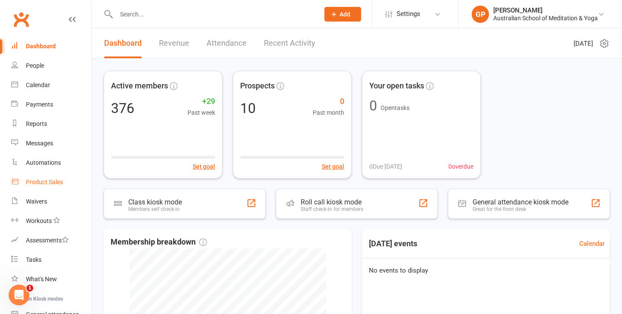
click at [50, 184] on div "Product Sales" at bounding box center [44, 182] width 37 height 7
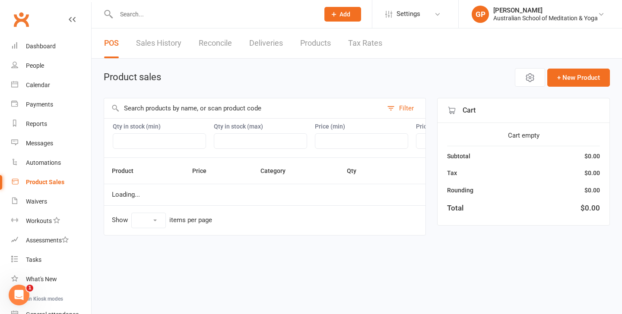
select select "50"
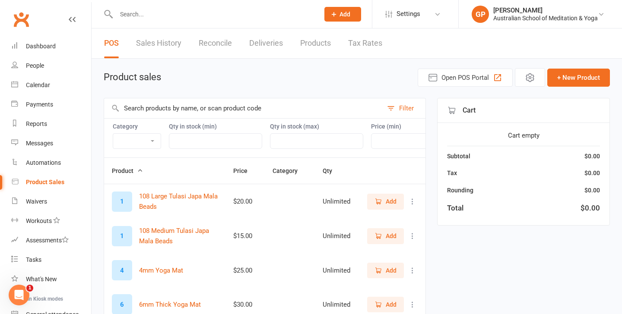
click at [133, 110] on input "text" at bounding box center [243, 108] width 278 height 20
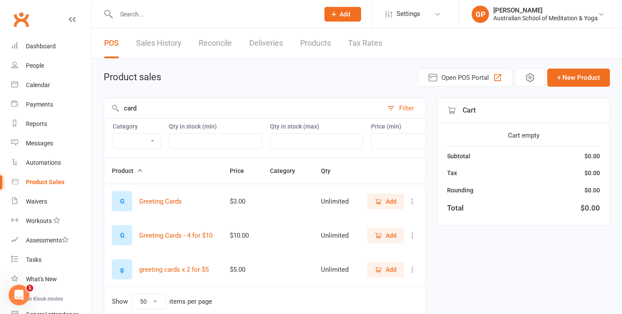
type input "card"
click at [386, 236] on span "Add" at bounding box center [390, 235] width 11 height 9
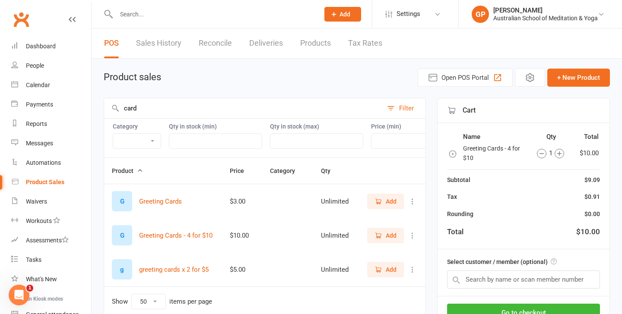
click at [559, 153] on icon "button" at bounding box center [558, 153] width 9 height 9
click at [578, 312] on button "Go to checkout" at bounding box center [523, 313] width 153 height 18
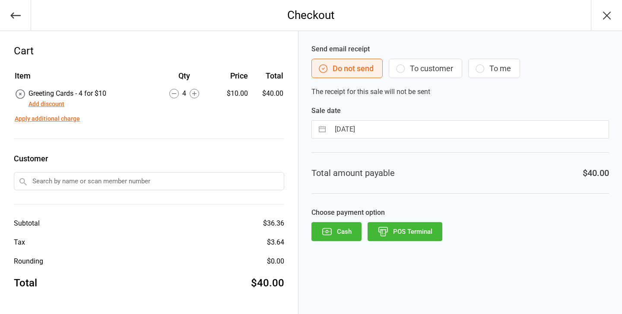
click at [415, 236] on button "POS Terminal" at bounding box center [404, 231] width 75 height 19
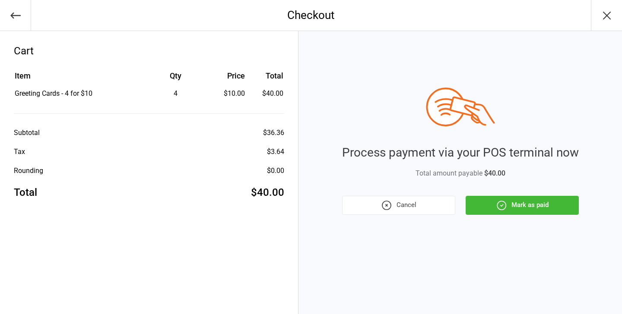
click at [414, 203] on button "Cancel" at bounding box center [398, 205] width 113 height 19
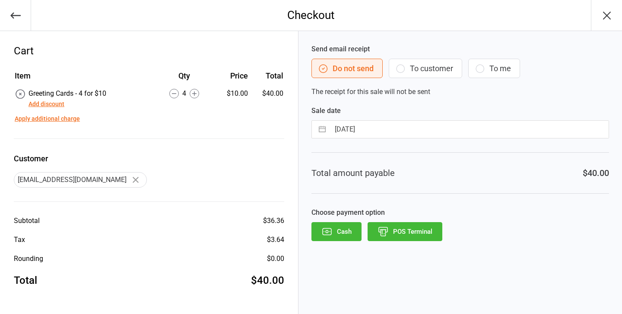
click at [8, 16] on button "button" at bounding box center [15, 15] width 31 height 31
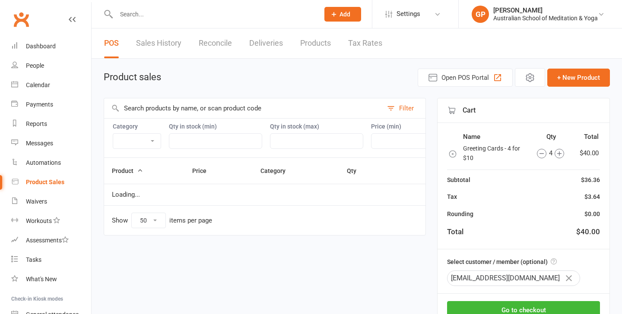
select select "50"
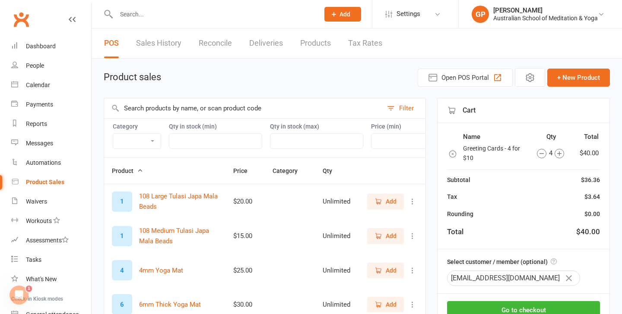
click at [543, 153] on icon "button" at bounding box center [541, 153] width 9 height 9
click at [541, 153] on icon "button" at bounding box center [541, 153] width 9 height 9
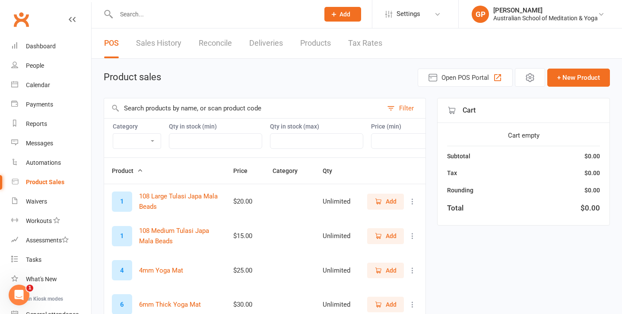
click at [128, 112] on input "text" at bounding box center [243, 108] width 278 height 20
type input "b"
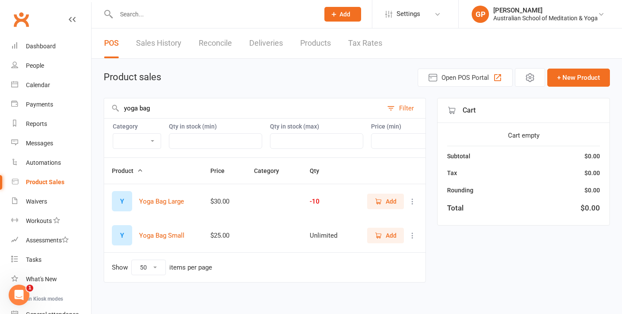
type input "yoga bag"
click at [386, 201] on span "Add" at bounding box center [390, 201] width 11 height 9
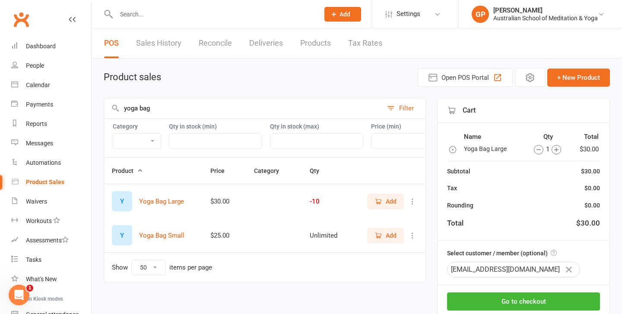
click at [386, 201] on span "Add" at bounding box center [390, 201] width 11 height 9
click at [535, 151] on icon "button" at bounding box center [537, 149] width 9 height 9
click at [578, 300] on button "Go to checkout" at bounding box center [523, 302] width 153 height 18
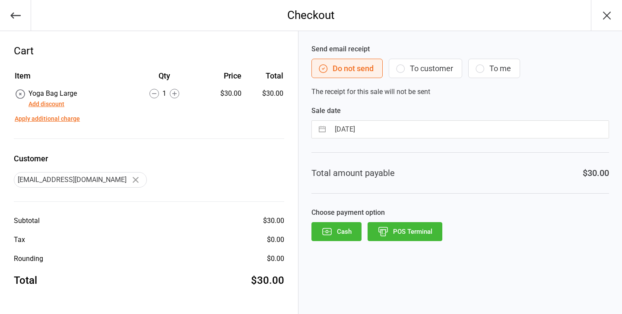
click at [415, 231] on button "POS Terminal" at bounding box center [404, 231] width 75 height 19
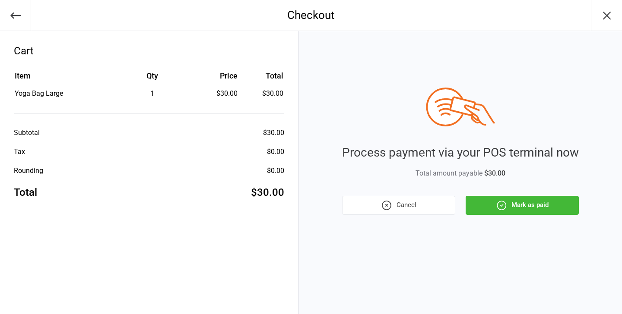
click at [538, 202] on button "Mark as paid" at bounding box center [521, 205] width 113 height 19
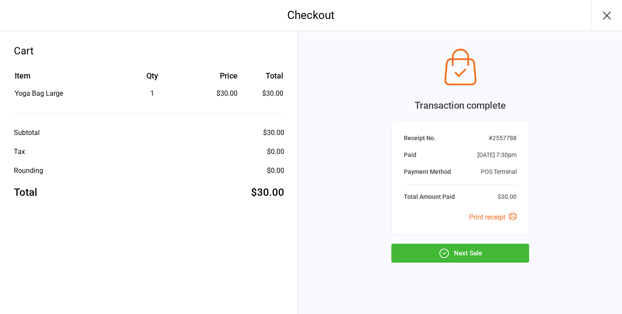
click at [488, 255] on button "Next Sale" at bounding box center [460, 253] width 138 height 19
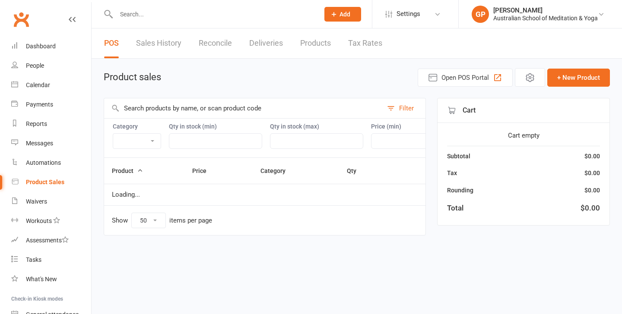
select select "50"
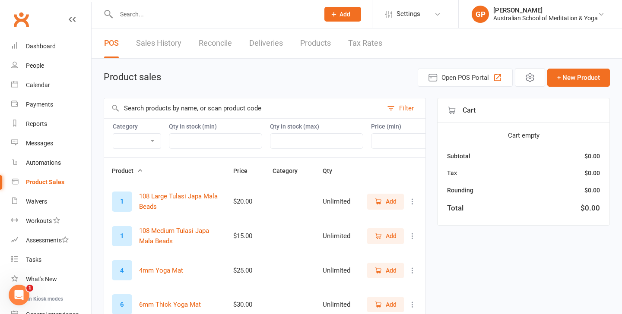
click at [130, 105] on input "text" at bounding box center [243, 108] width 278 height 20
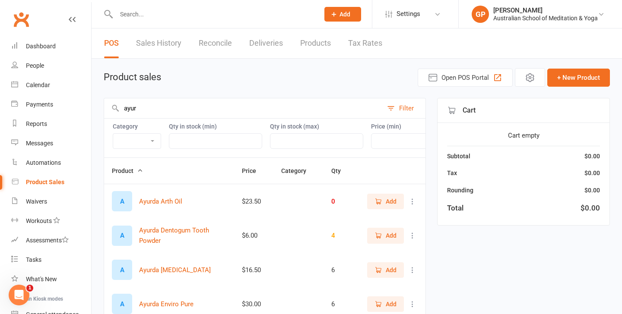
click at [383, 200] on span "Add" at bounding box center [385, 201] width 22 height 9
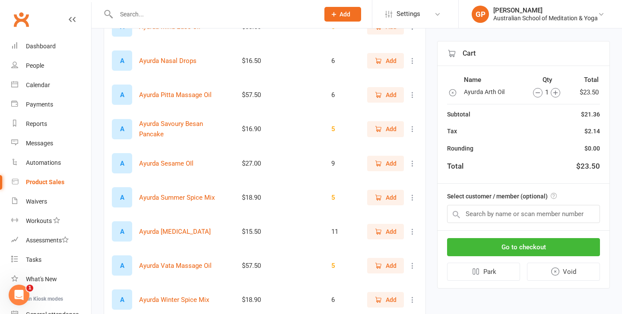
scroll to position [483, 0]
click at [391, 265] on span "Add" at bounding box center [390, 264] width 11 height 9
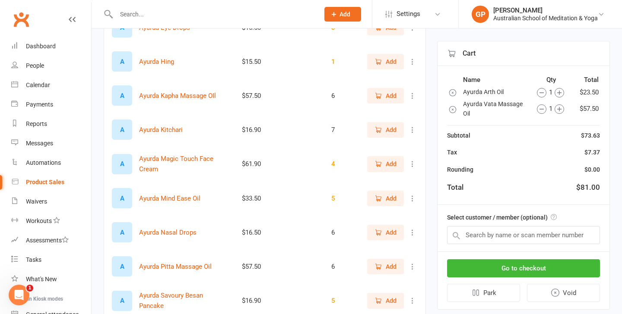
scroll to position [294, 0]
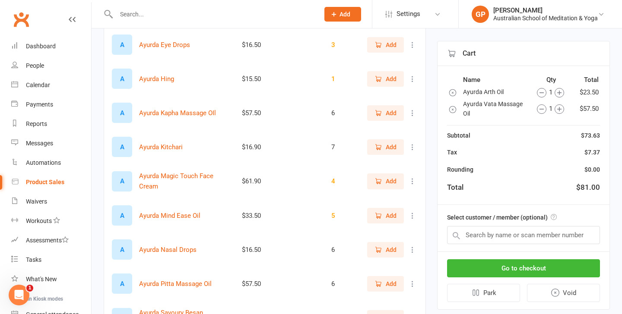
click at [391, 78] on span "Add" at bounding box center [390, 78] width 11 height 9
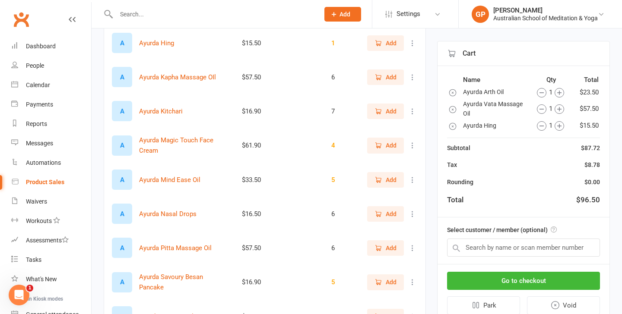
scroll to position [328, 0]
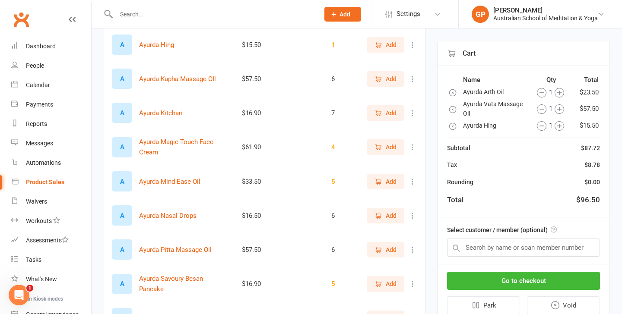
click at [377, 148] on icon "button" at bounding box center [378, 147] width 8 height 8
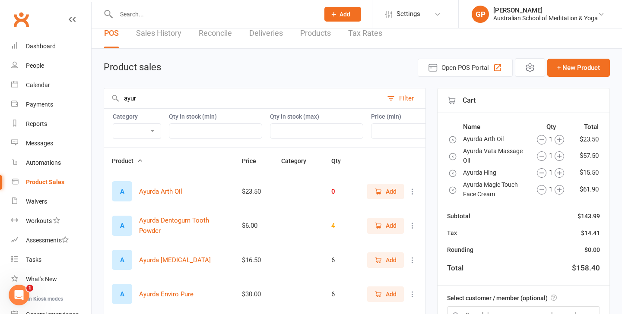
scroll to position [0, 0]
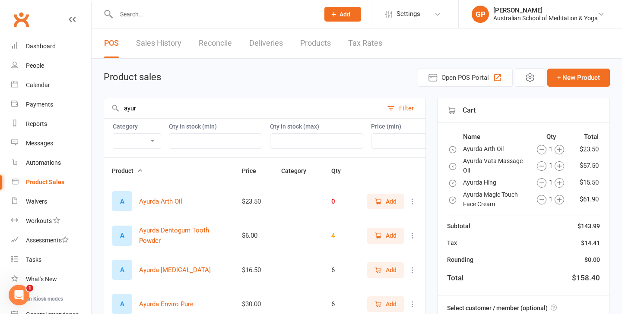
click at [146, 109] on input "ayur" at bounding box center [243, 108] width 278 height 20
type input "a"
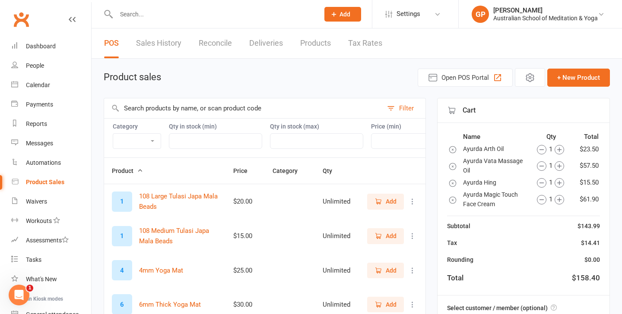
click at [143, 111] on input "text" at bounding box center [243, 108] width 278 height 20
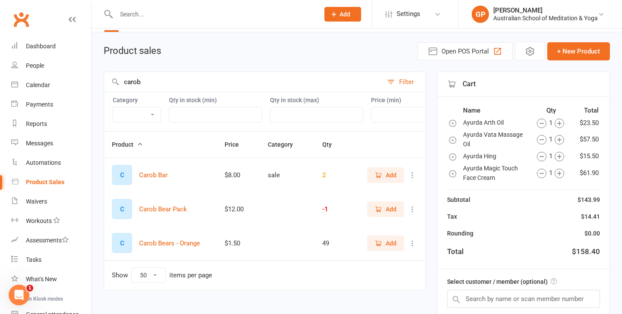
scroll to position [31, 0]
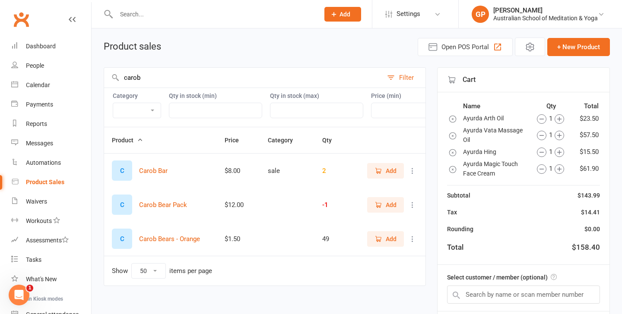
click at [386, 241] on span "Add" at bounding box center [390, 238] width 11 height 9
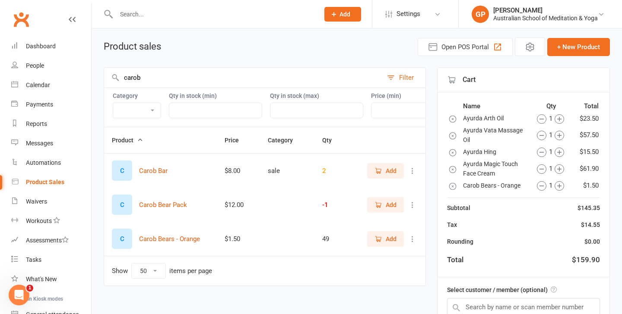
click at [560, 186] on icon "button" at bounding box center [559, 186] width 4 height 4
click at [560, 186] on icon "button" at bounding box center [558, 185] width 9 height 9
click at [560, 185] on icon "button" at bounding box center [558, 185] width 9 height 9
click at [146, 76] on input "carob" at bounding box center [243, 78] width 278 height 20
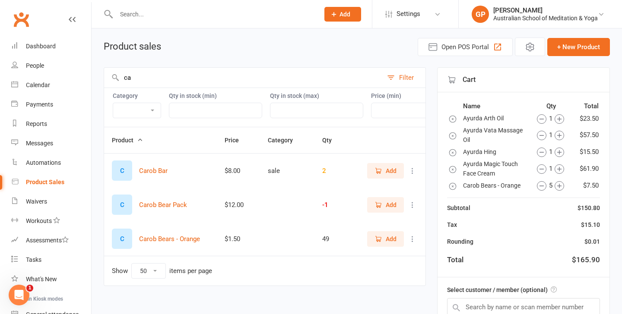
type input "c"
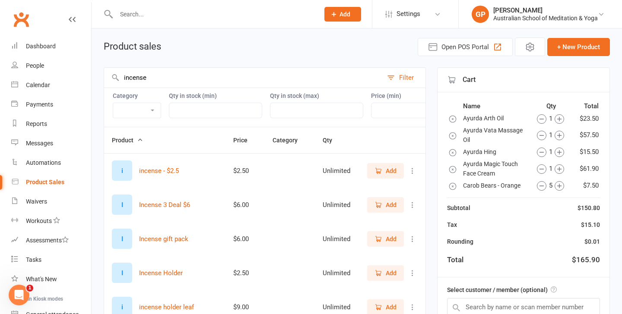
click at [241, 217] on td "$6.00" at bounding box center [244, 205] width 39 height 34
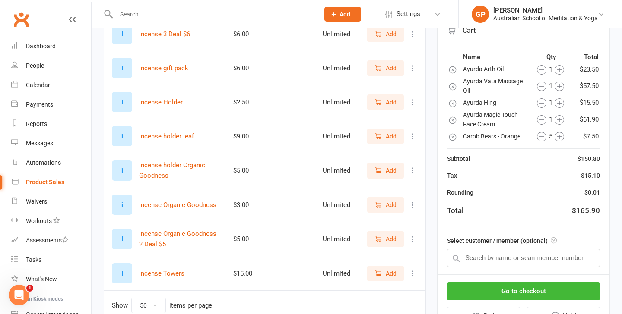
scroll to position [203, 0]
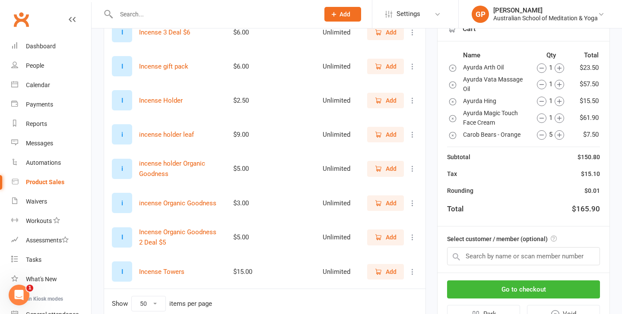
click at [395, 236] on span "Add" at bounding box center [390, 237] width 11 height 9
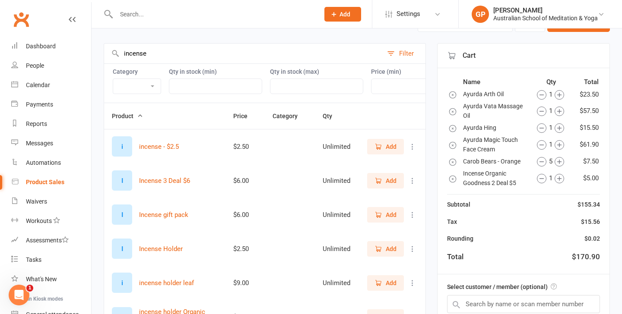
scroll to position [38, 0]
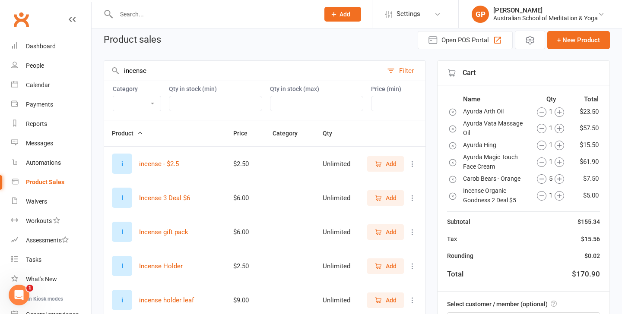
click at [165, 73] on input "incense" at bounding box center [243, 71] width 278 height 20
type input "i"
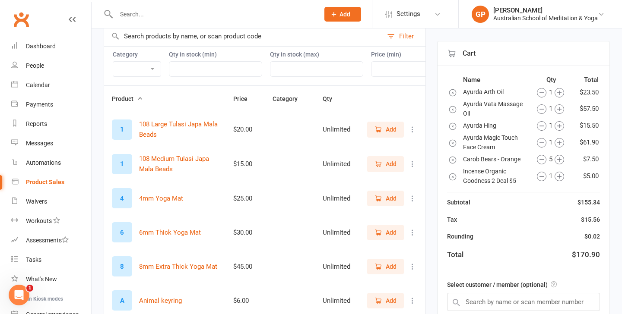
scroll to position [72, 0]
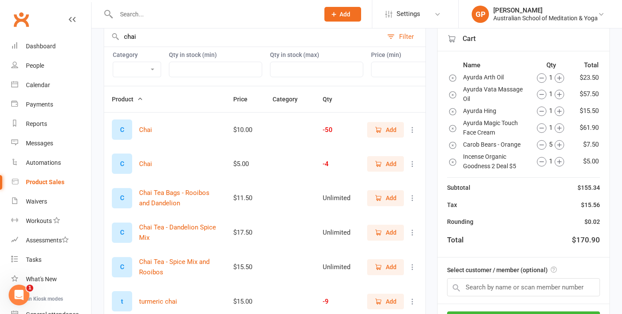
type input "chai"
click at [377, 197] on icon "button" at bounding box center [378, 198] width 8 height 8
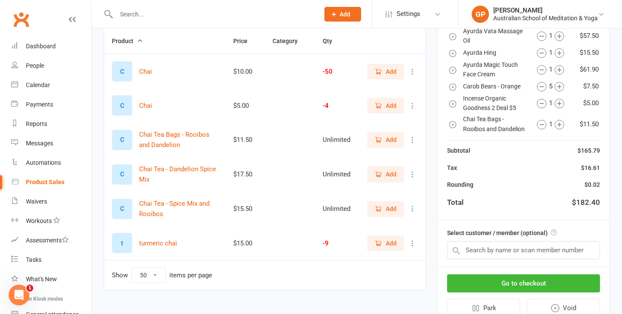
scroll to position [141, 0]
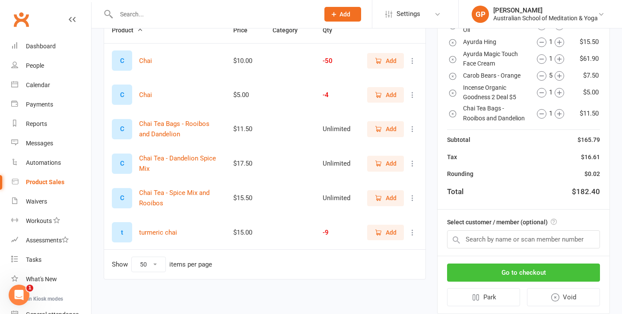
click at [528, 271] on button "Go to checkout" at bounding box center [523, 273] width 153 height 18
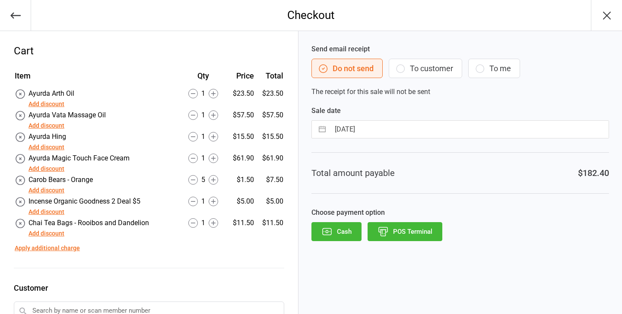
click at [415, 234] on button "POS Terminal" at bounding box center [404, 231] width 75 height 19
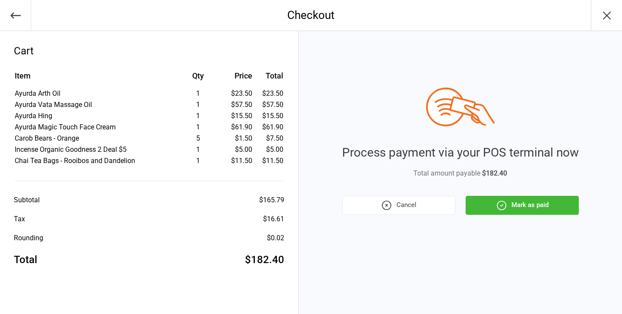
click at [504, 205] on icon "button" at bounding box center [501, 205] width 11 height 11
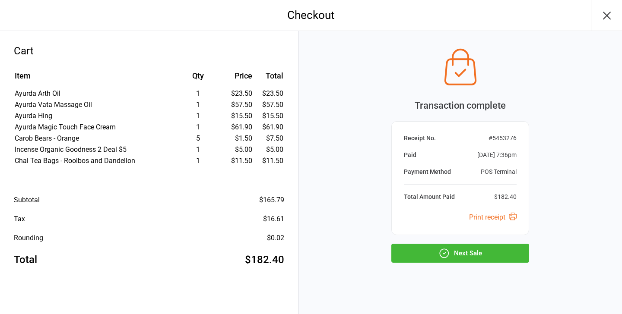
click at [456, 257] on button "Next Sale" at bounding box center [460, 253] width 138 height 19
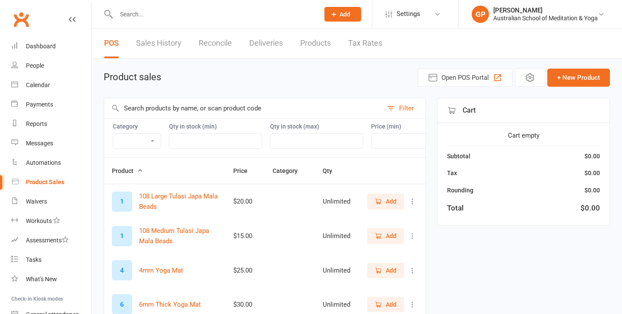
select select "50"
click at [167, 108] on input "text" at bounding box center [243, 108] width 278 height 20
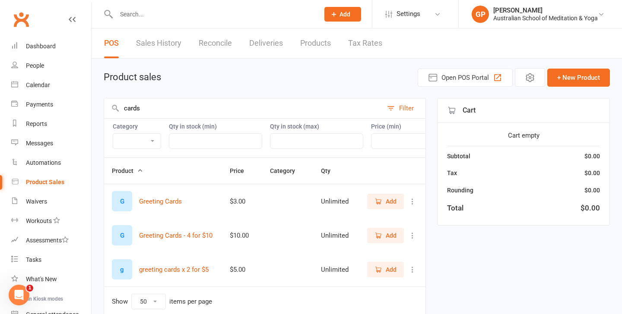
type input "cards"
click at [381, 234] on icon "button" at bounding box center [378, 236] width 8 height 8
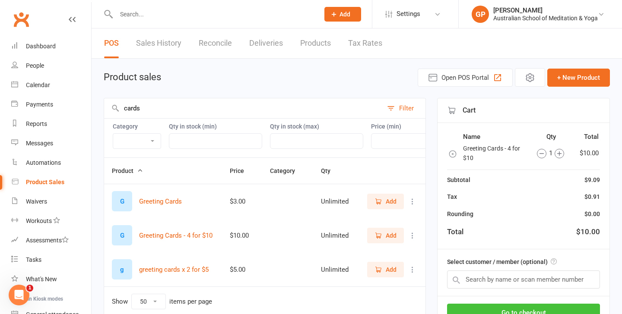
click at [517, 308] on button "Go to checkout" at bounding box center [523, 313] width 153 height 18
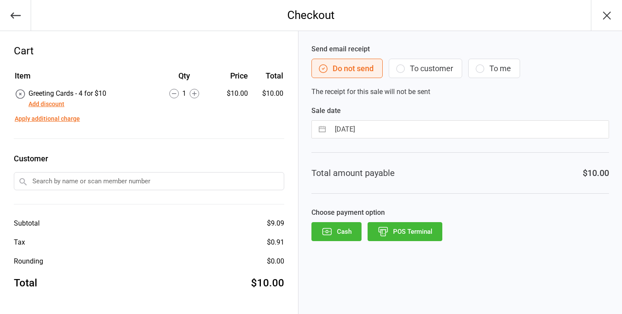
click at [341, 231] on button "Cash" at bounding box center [336, 231] width 50 height 19
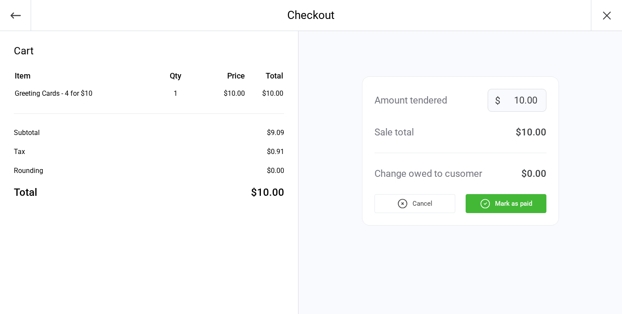
click at [500, 201] on button "Mark as paid" at bounding box center [505, 203] width 81 height 19
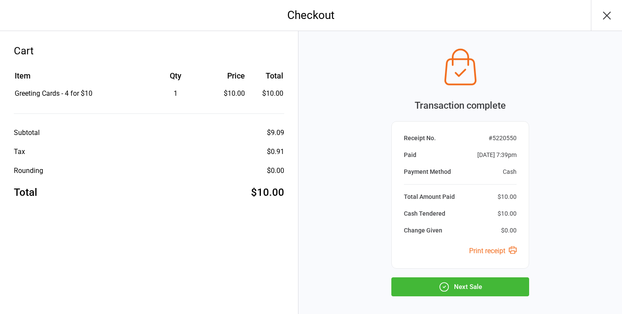
click at [492, 286] on button "Next Sale" at bounding box center [460, 287] width 138 height 19
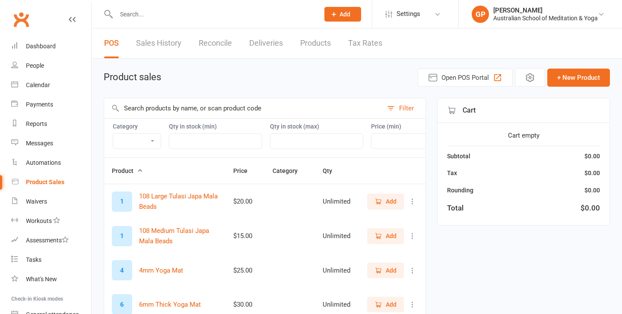
select select "50"
click at [161, 111] on input "text" at bounding box center [243, 108] width 278 height 20
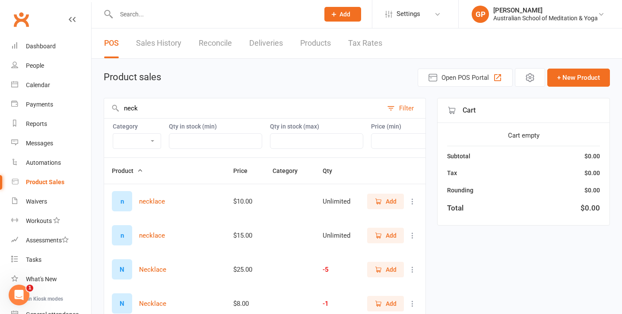
type input "neck"
click at [395, 273] on span "Add" at bounding box center [390, 269] width 11 height 9
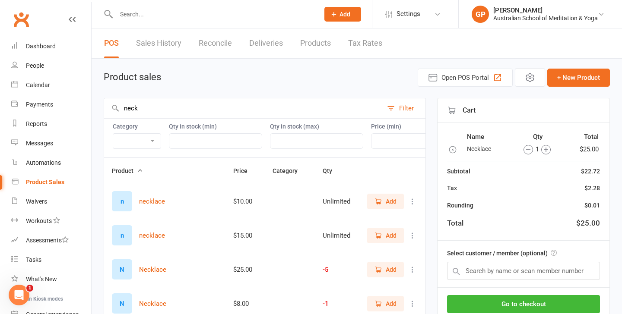
click at [395, 273] on span "Add" at bounding box center [390, 269] width 11 height 9
click at [518, 307] on button "Go to checkout" at bounding box center [523, 304] width 153 height 18
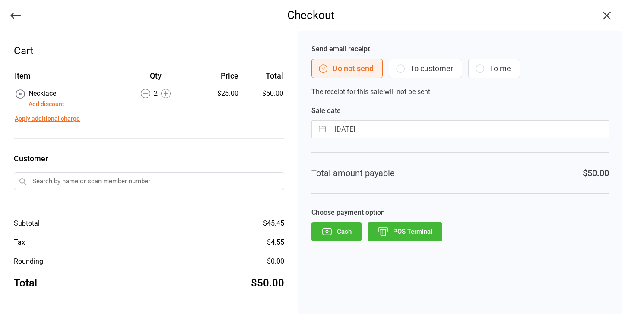
click at [429, 232] on button "POS Terminal" at bounding box center [404, 231] width 75 height 19
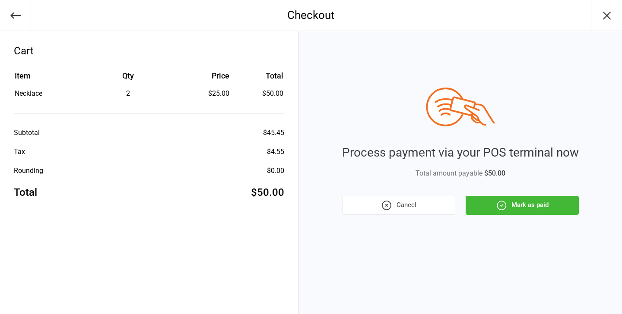
click at [522, 208] on button "Mark as paid" at bounding box center [521, 205] width 113 height 19
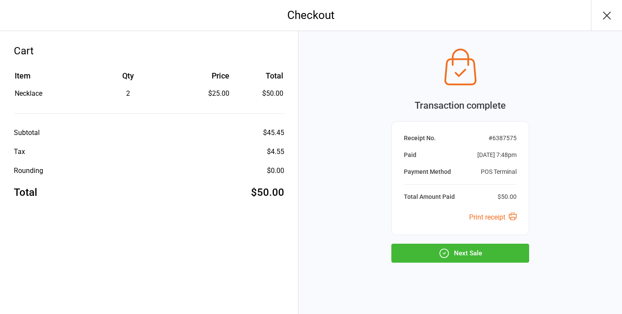
click at [458, 256] on button "Next Sale" at bounding box center [460, 253] width 138 height 19
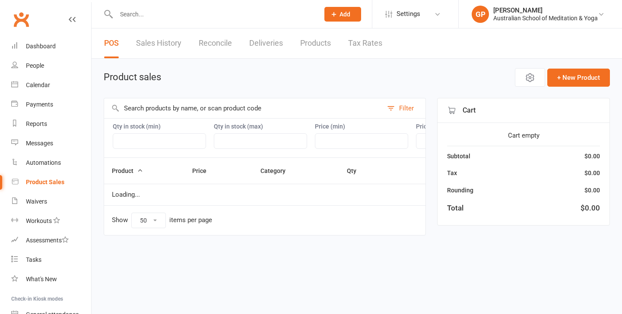
select select "50"
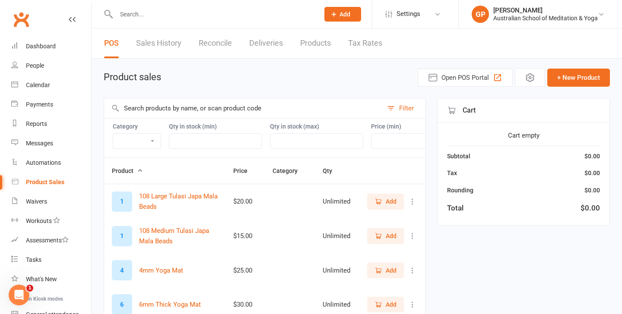
click at [132, 20] on div at bounding box center [208, 14] width 209 height 28
click at [129, 18] on input "text" at bounding box center [213, 14] width 199 height 12
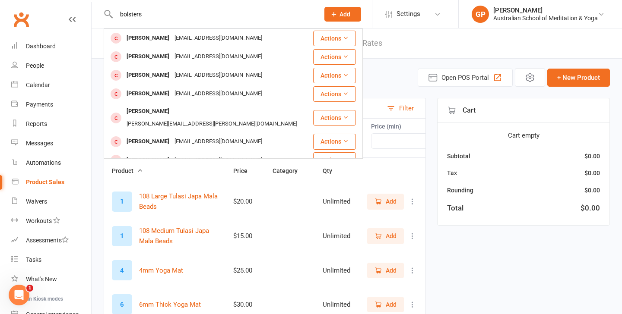
type input "bolsters"
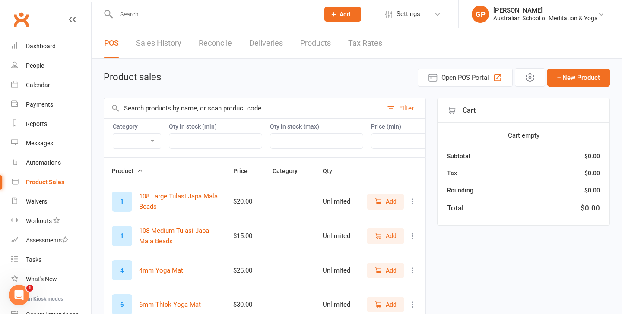
click at [179, 108] on input "text" at bounding box center [243, 108] width 278 height 20
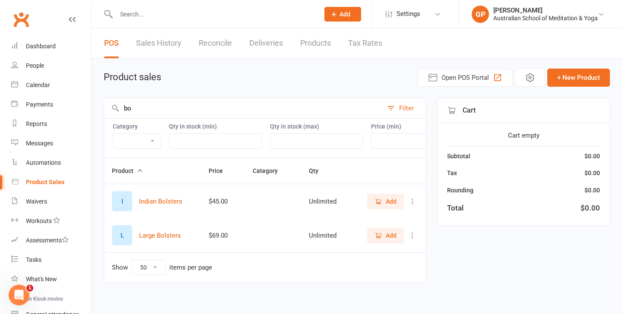
type input "b"
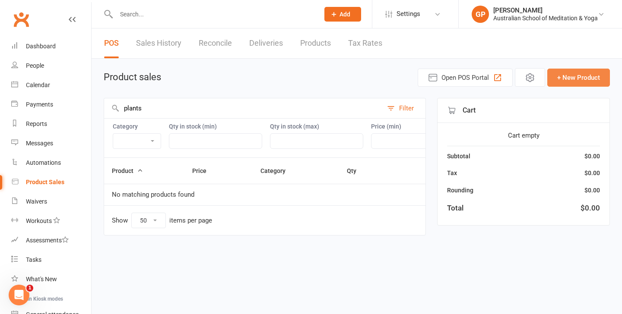
type input "plants"
click at [579, 75] on button "+ New Product" at bounding box center [578, 78] width 63 height 18
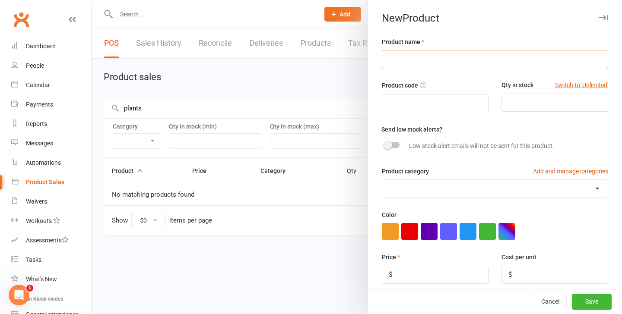
click at [416, 60] on input "text" at bounding box center [495, 59] width 226 height 18
type input "plants"
click at [398, 275] on input "number" at bounding box center [435, 275] width 107 height 18
type input "10"
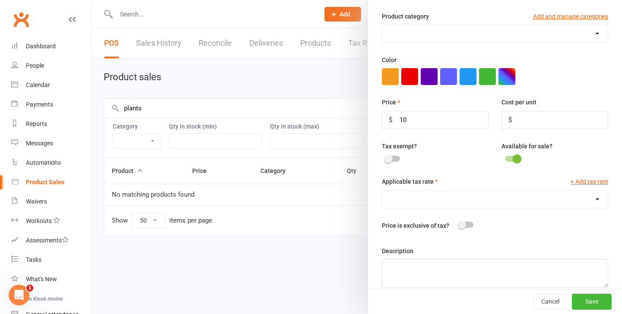
scroll to position [155, 0]
click at [548, 209] on div "Applicable tax rate + Add tax rate GST (10.0%) Included Tax (10.0%) Price is ex…" at bounding box center [495, 205] width 226 height 57
click at [559, 198] on select "GST (10.0%) Included Tax (10.0%)" at bounding box center [494, 198] width 225 height 17
select select "1374"
click at [593, 302] on button "Save" at bounding box center [591, 302] width 40 height 16
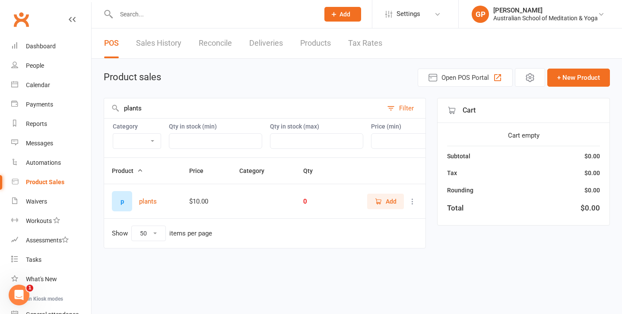
click at [392, 203] on span "Add" at bounding box center [390, 201] width 11 height 9
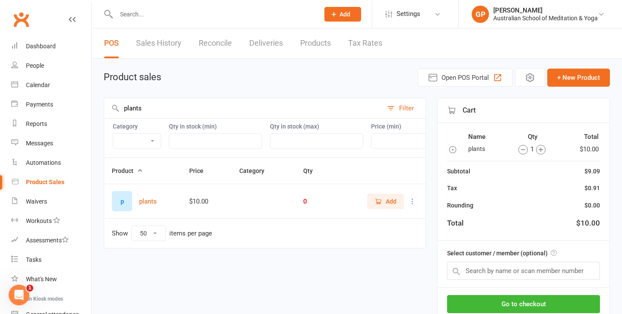
click at [392, 203] on span "Add" at bounding box center [390, 201] width 11 height 9
click at [575, 82] on button "+ New Product" at bounding box center [578, 78] width 63 height 18
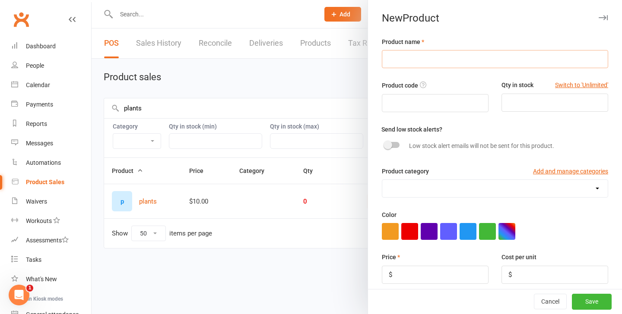
click at [409, 66] on input "text" at bounding box center [495, 59] width 226 height 18
type input "plants"
click at [404, 281] on input "number" at bounding box center [435, 275] width 107 height 18
type input "5.00"
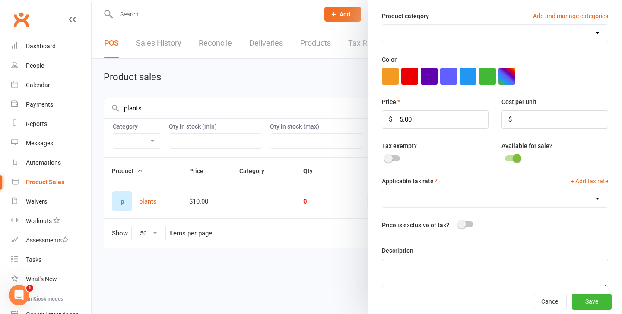
scroll to position [166, 0]
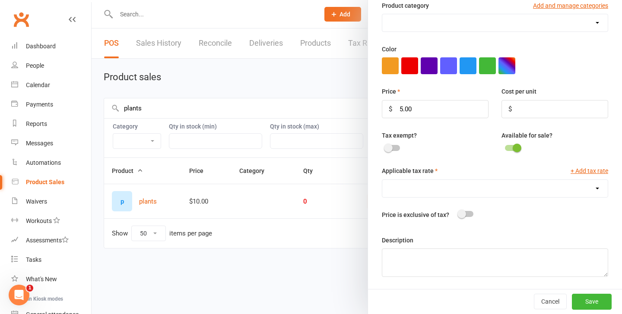
click at [582, 188] on select "GST (10.0%) Included Tax (10.0%)" at bounding box center [494, 188] width 225 height 17
select select "1374"
click at [593, 304] on button "Save" at bounding box center [591, 302] width 40 height 16
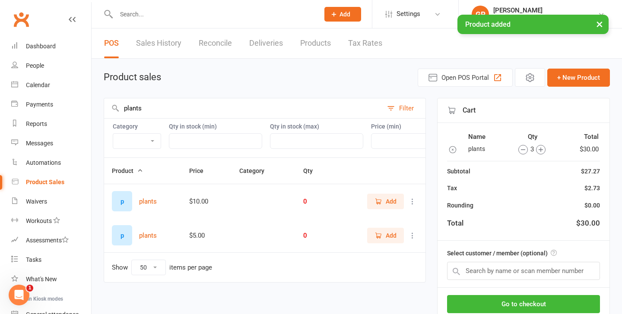
click at [393, 236] on span "Add" at bounding box center [390, 235] width 11 height 9
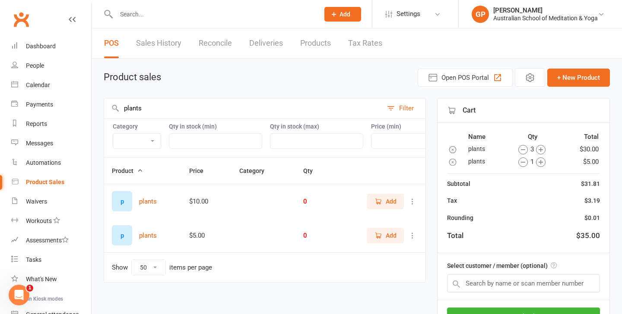
click at [147, 110] on input "plants" at bounding box center [243, 108] width 278 height 20
type input "p"
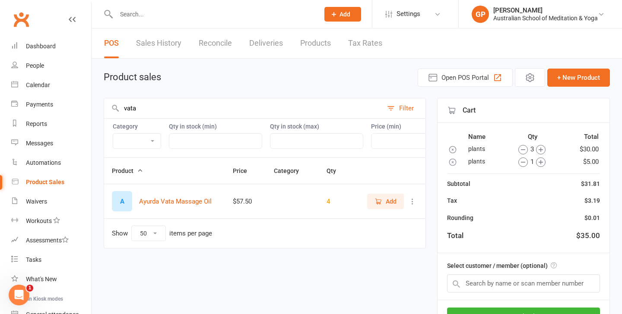
type input "vata"
click at [394, 202] on span "Add" at bounding box center [390, 201] width 11 height 9
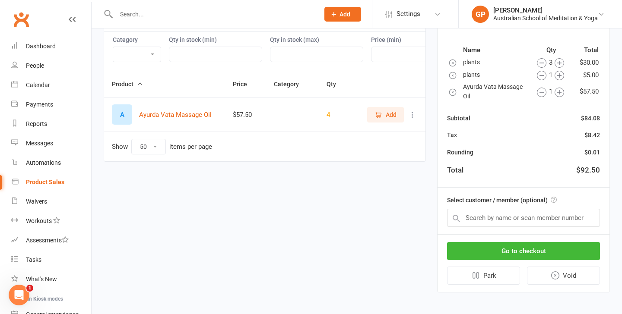
scroll to position [90, 0]
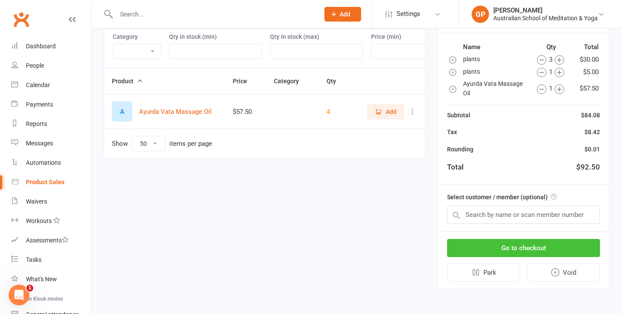
click at [518, 249] on button "Go to checkout" at bounding box center [523, 248] width 153 height 18
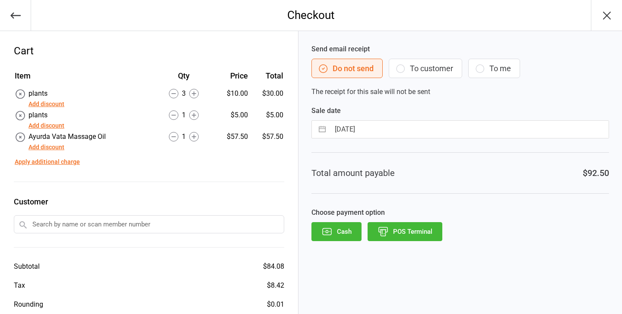
click at [344, 229] on button "Cash" at bounding box center [336, 231] width 50 height 19
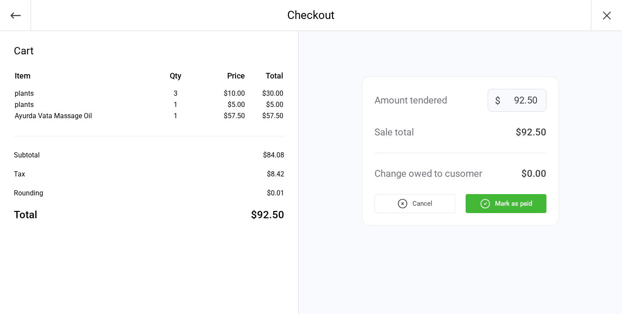
click at [524, 203] on button "Mark as paid" at bounding box center [505, 203] width 81 height 19
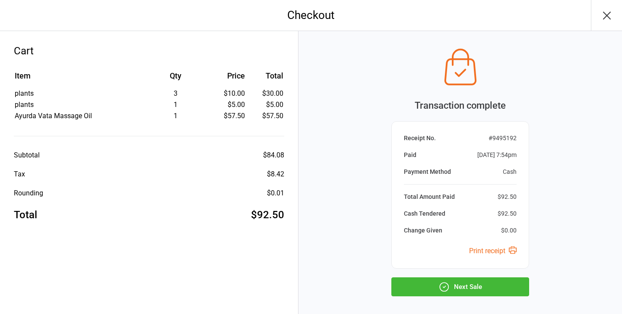
click at [461, 289] on button "Next Sale" at bounding box center [460, 287] width 138 height 19
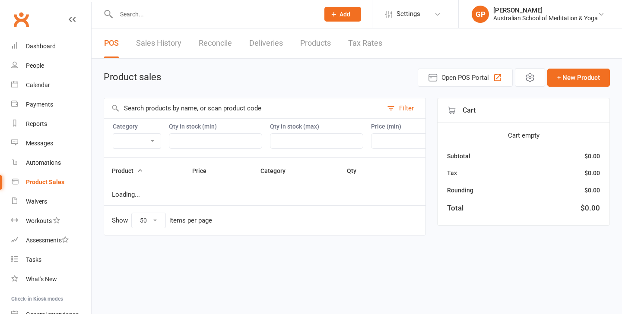
select select "50"
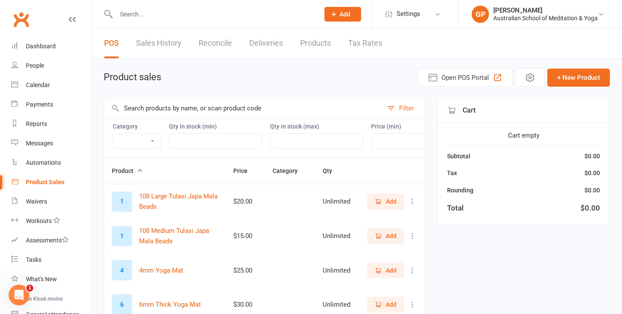
click at [53, 182] on div "Product Sales" at bounding box center [45, 182] width 38 height 7
click at [163, 42] on link "Sales History" at bounding box center [158, 43] width 45 height 30
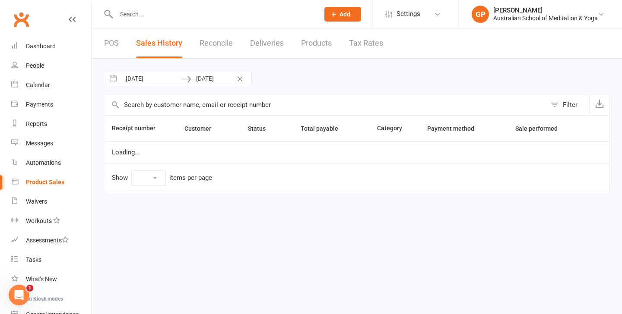
select select "100"
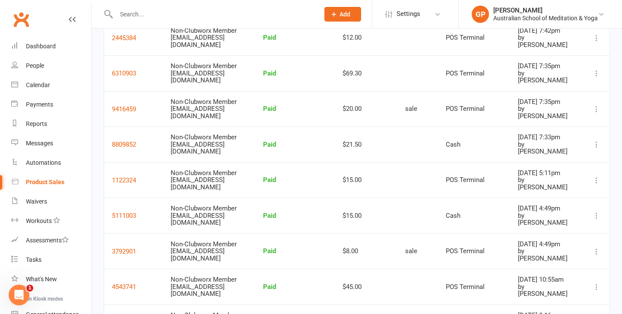
scroll to position [1421, 0]
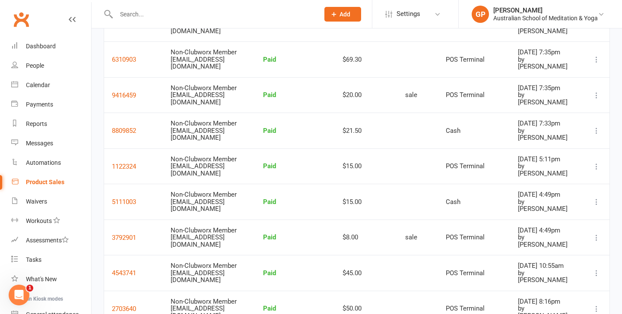
click at [38, 182] on div "Product Sales" at bounding box center [45, 182] width 38 height 7
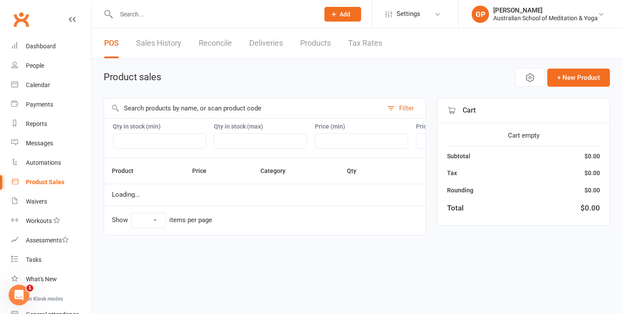
select select "50"
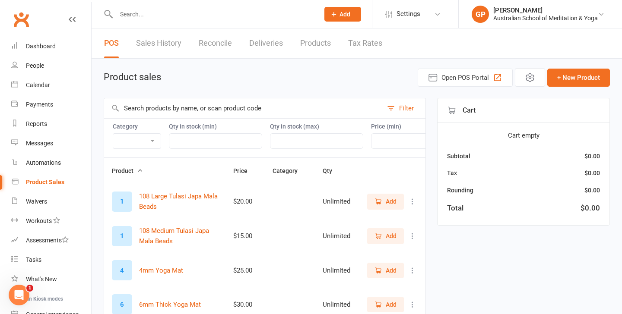
click at [134, 105] on input "text" at bounding box center [243, 108] width 278 height 20
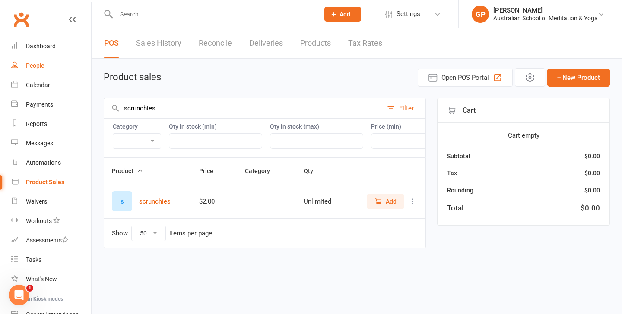
type input "scrunchies"
